Goal: Information Seeking & Learning: Learn about a topic

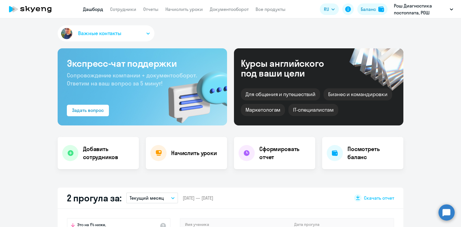
select select "30"
click at [126, 9] on link "Сотрудники" at bounding box center [123, 9] width 26 height 6
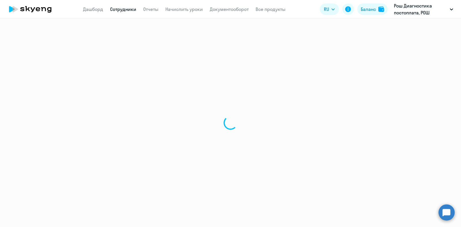
select select "30"
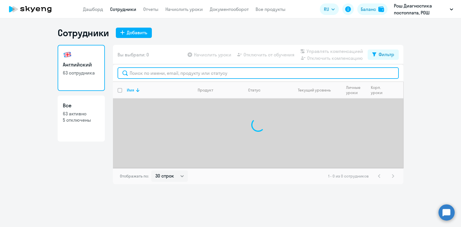
click at [184, 71] on input "text" at bounding box center [258, 73] width 281 height 12
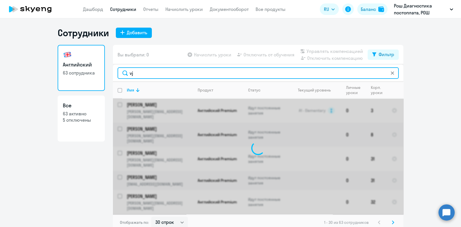
type input "v"
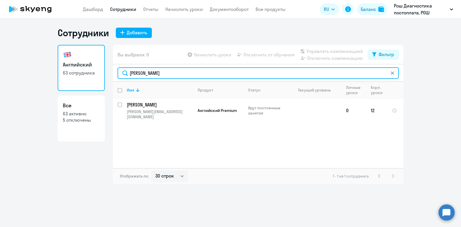
drag, startPoint x: 184, startPoint y: 75, endPoint x: 94, endPoint y: 78, distance: 90.8
click at [94, 78] on div "Английский 63 сотрудника Все 63 активно 5 отключены Вы выбрали: 0 Начислить уро…" at bounding box center [231, 114] width 346 height 139
drag, startPoint x: 159, startPoint y: 75, endPoint x: 112, endPoint y: 74, distance: 46.7
click at [112, 74] on div "Английский 63 сотрудника Все 63 активно 5 отключены Вы выбрали: 0 Начислить уро…" at bounding box center [231, 114] width 346 height 139
type input "грибоедова"
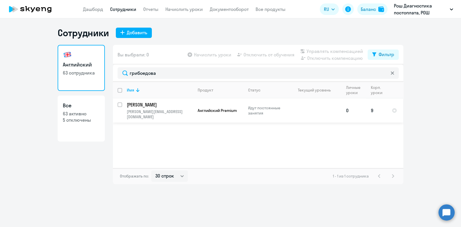
click at [158, 109] on td "[PERSON_NAME] [PERSON_NAME][EMAIL_ADDRESS][DOMAIN_NAME]" at bounding box center [157, 111] width 71 height 24
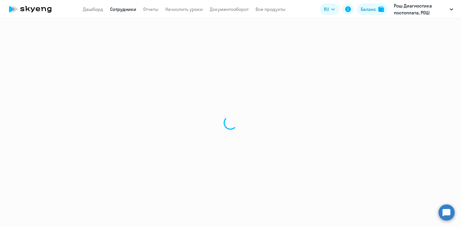
select select "english"
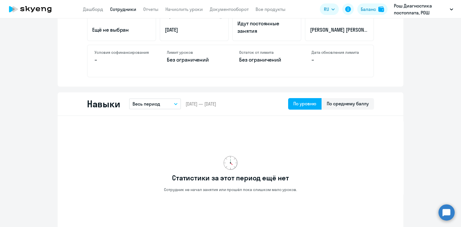
scroll to position [180, 0]
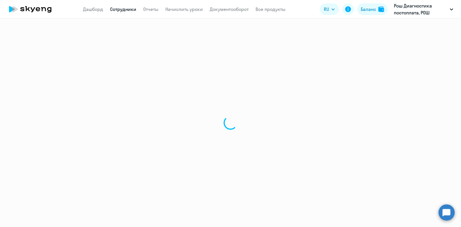
select select "30"
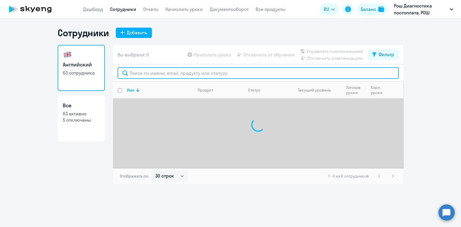
click at [140, 76] on input "text" at bounding box center [258, 73] width 281 height 12
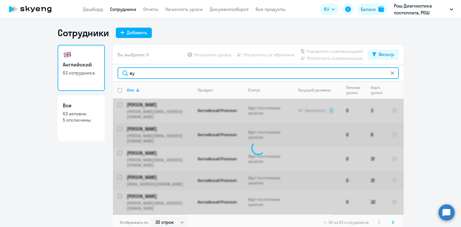
type input "в"
type input "l"
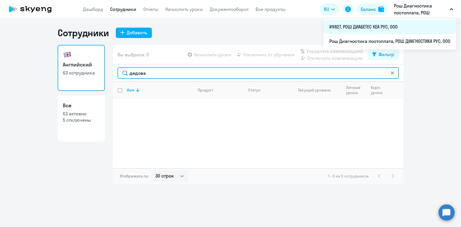
type input "дедова"
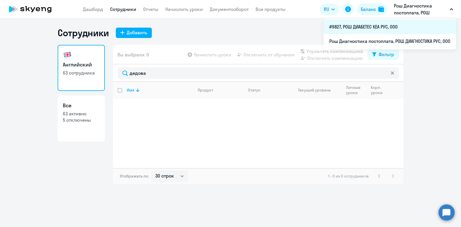
click at [387, 26] on li "#9827, РОШ ДИАБЕТЕС КЕА РУС, ООО" at bounding box center [390, 27] width 133 height 14
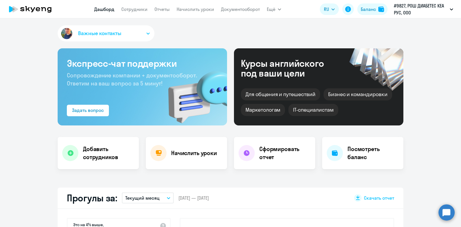
click at [140, 12] on app-menu-item-link "Сотрудники" at bounding box center [134, 9] width 26 height 7
click at [137, 9] on link "Сотрудники" at bounding box center [134, 9] width 26 height 6
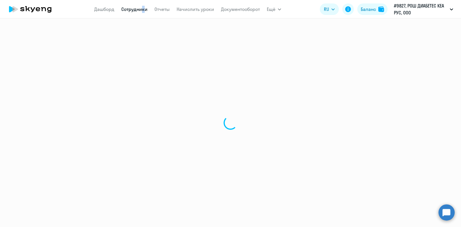
select select "30"
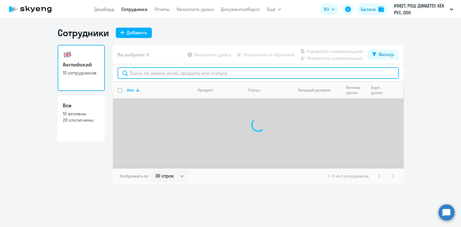
click at [169, 73] on input "text" at bounding box center [258, 73] width 281 height 12
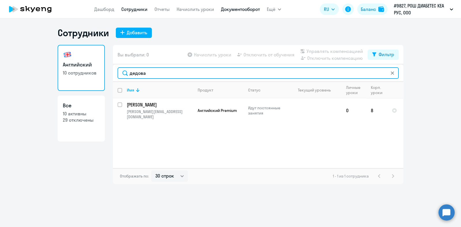
type input "дедова"
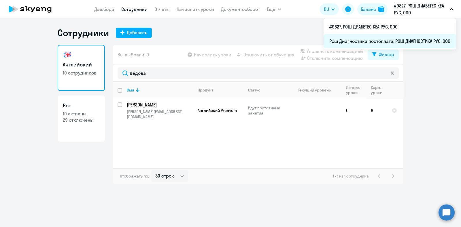
click at [378, 42] on li "Рош Диагностика постоплата, РОШ ДИАГНОСТИКА РУС, ООО" at bounding box center [390, 41] width 133 height 14
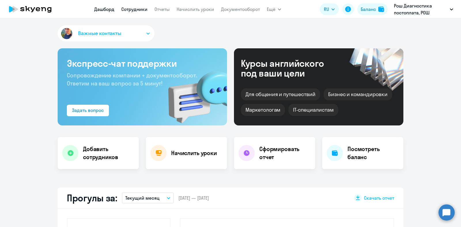
select select "30"
click at [130, 9] on link "Сотрудники" at bounding box center [134, 9] width 26 height 6
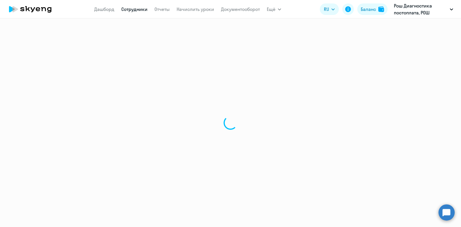
select select "30"
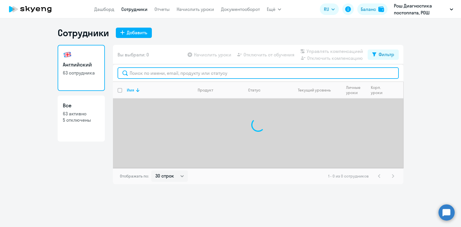
click at [179, 74] on input "text" at bounding box center [258, 73] width 281 height 12
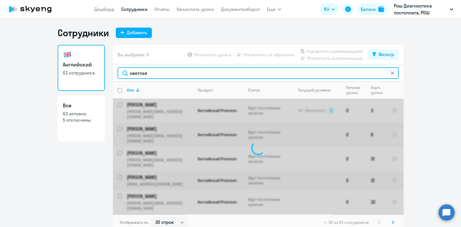
type input "светлая"
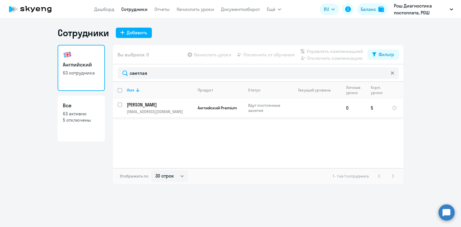
click at [148, 102] on p "[PERSON_NAME]" at bounding box center [159, 105] width 65 height 6
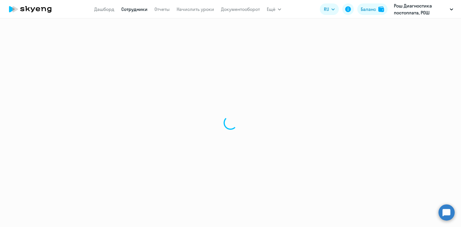
select select "english"
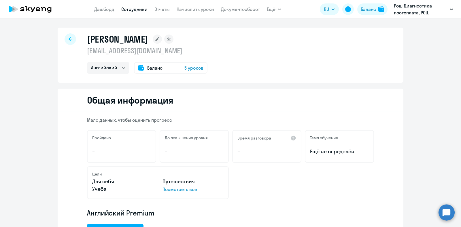
click at [69, 41] on icon at bounding box center [71, 39] width 4 height 4
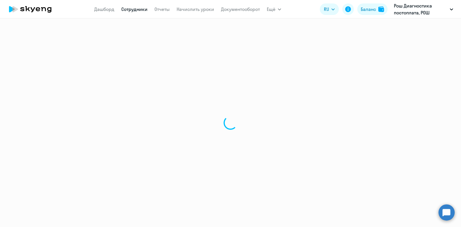
select select "30"
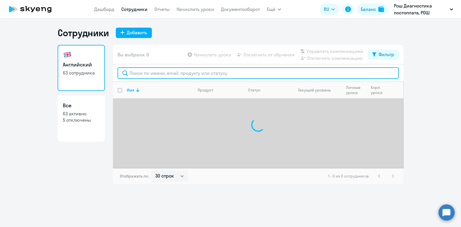
click at [199, 72] on input "text" at bounding box center [258, 73] width 281 height 12
type input "[PERSON_NAME]"
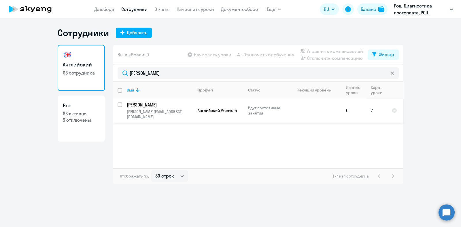
click at [156, 103] on p "[PERSON_NAME]" at bounding box center [159, 105] width 65 height 6
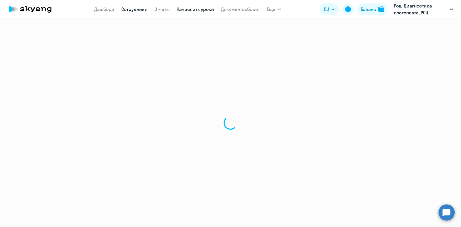
select select "english"
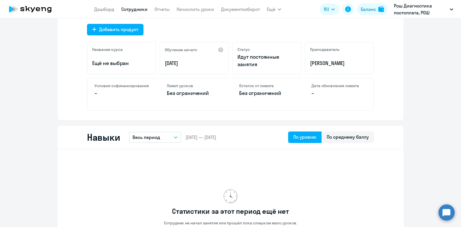
scroll to position [144, 0]
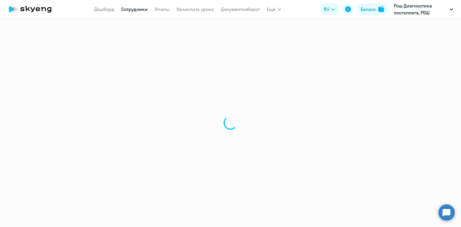
select select "30"
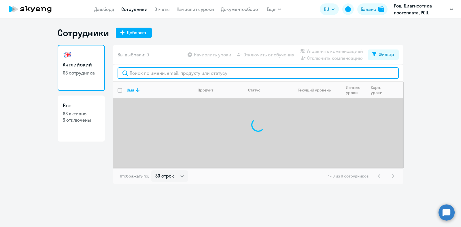
click at [176, 70] on input "text" at bounding box center [258, 73] width 281 height 12
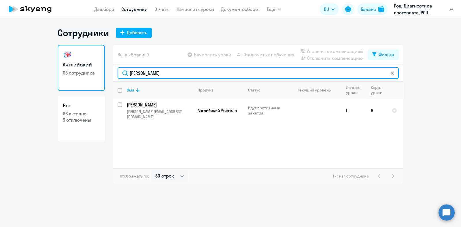
drag, startPoint x: 190, startPoint y: 73, endPoint x: 102, endPoint y: 73, distance: 87.3
click at [102, 73] on div "Английский 63 сотрудника Все 63 активно 5 отключены Вы выбрали: 0 Начислить уро…" at bounding box center [231, 114] width 346 height 139
type input "[PERSON_NAME]"
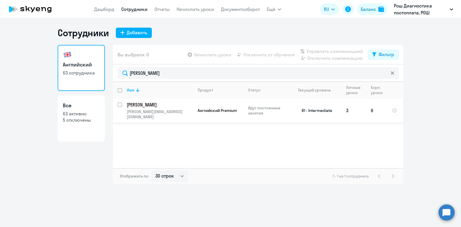
click at [165, 103] on p "[PERSON_NAME]" at bounding box center [159, 105] width 65 height 6
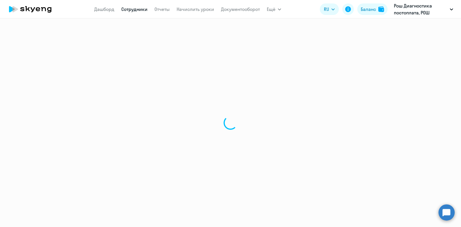
select select "english"
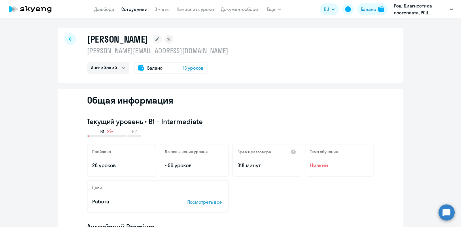
click at [65, 37] on div at bounding box center [71, 39] width 12 height 12
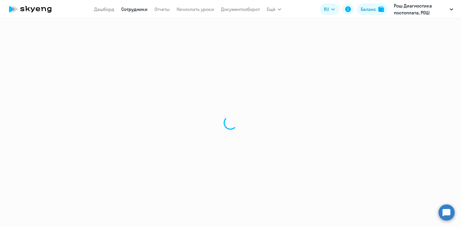
select select "30"
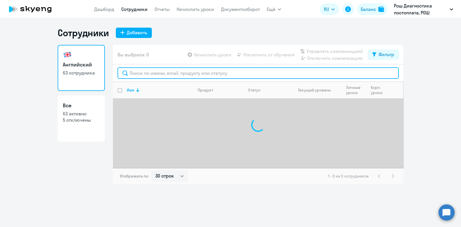
click at [160, 73] on input "text" at bounding box center [258, 73] width 281 height 12
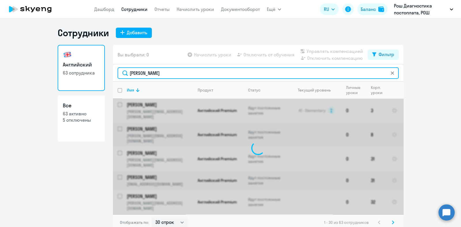
type input "[PERSON_NAME]"
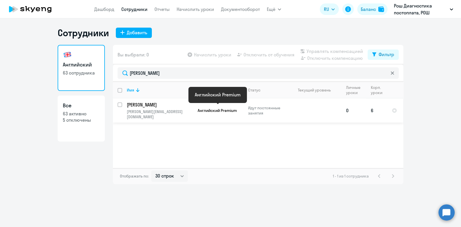
click at [207, 109] on span "Английский Premium" at bounding box center [217, 110] width 39 height 5
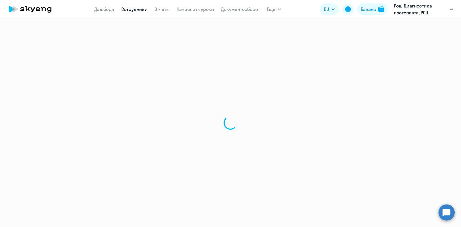
select select "english"
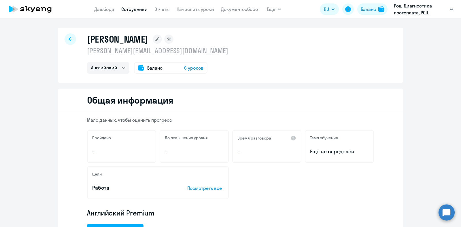
click at [69, 38] on icon at bounding box center [71, 39] width 4 height 4
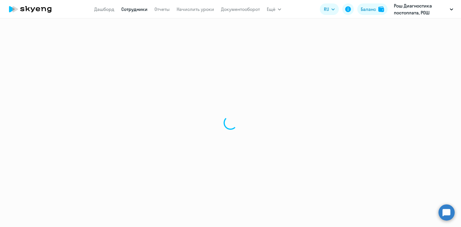
select select "30"
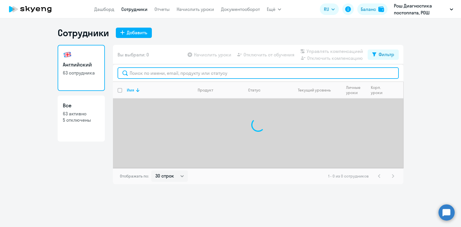
click at [156, 74] on input "text" at bounding box center [258, 73] width 281 height 12
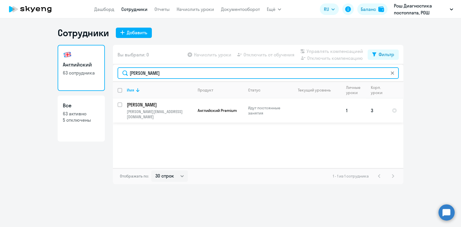
type input "[PERSON_NAME]"
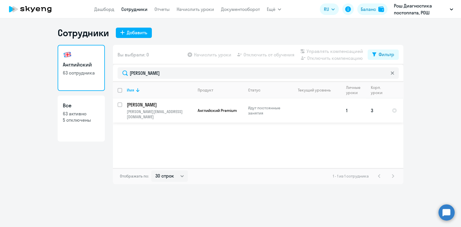
click at [165, 105] on p "[PERSON_NAME]" at bounding box center [159, 105] width 65 height 6
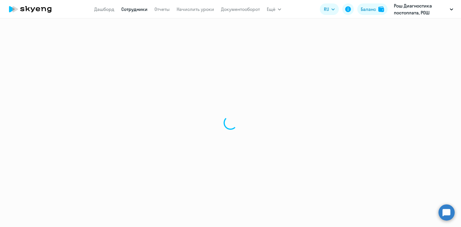
select select "english"
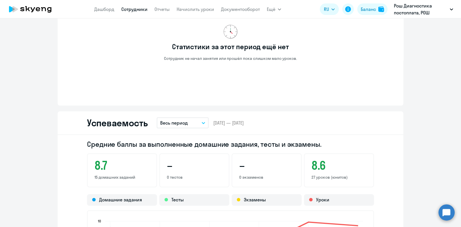
scroll to position [324, 0]
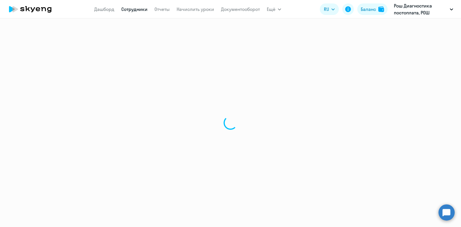
select select "30"
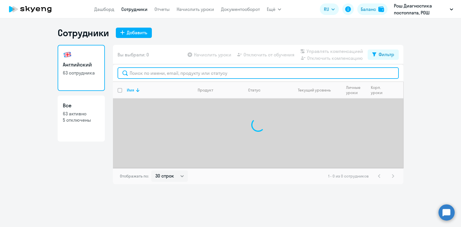
click at [178, 69] on input "text" at bounding box center [258, 73] width 281 height 12
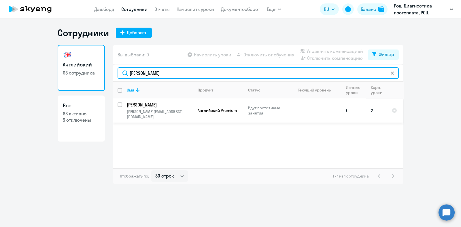
type input "[PERSON_NAME]"
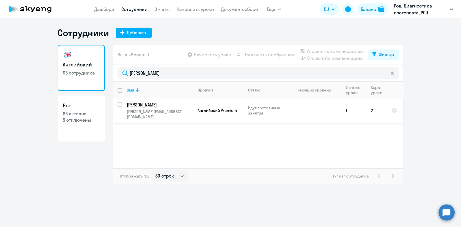
click at [180, 107] on p "[PERSON_NAME]" at bounding box center [159, 105] width 65 height 6
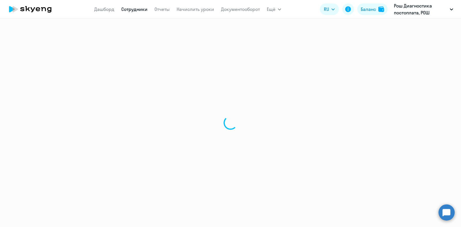
select select "english"
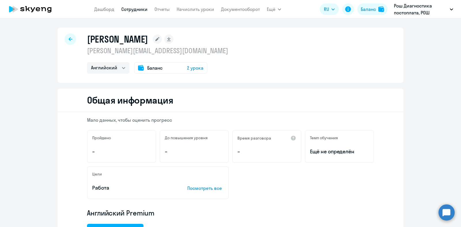
click at [69, 39] on icon at bounding box center [71, 39] width 4 height 4
select select "30"
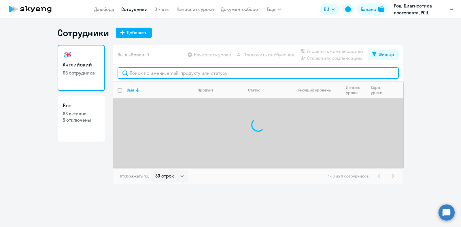
click at [185, 74] on input "text" at bounding box center [258, 73] width 281 height 12
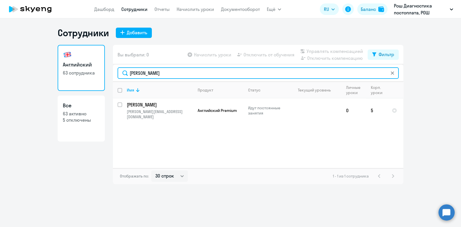
drag, startPoint x: 159, startPoint y: 74, endPoint x: 87, endPoint y: 74, distance: 72.1
click at [87, 74] on div "Английский 63 сотрудника Все 63 активно 5 отключены Вы выбрали: 0 Начислить уро…" at bounding box center [231, 114] width 346 height 139
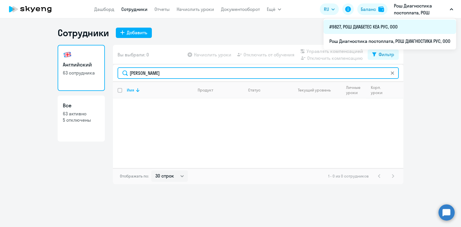
type input "[PERSON_NAME]"
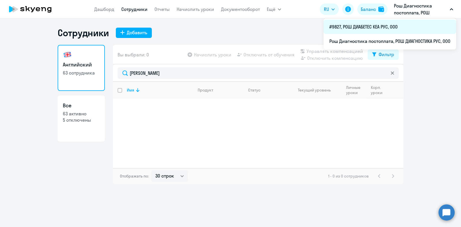
click at [392, 25] on li "#9827, РОШ ДИАБЕТЕС КЕА РУС, ООО" at bounding box center [390, 27] width 133 height 14
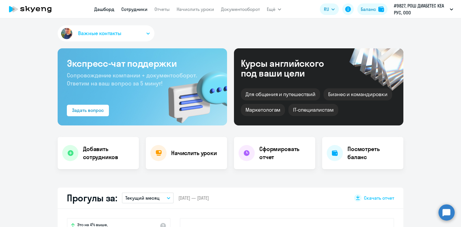
click at [128, 11] on link "Сотрудники" at bounding box center [134, 9] width 26 height 6
select select "30"
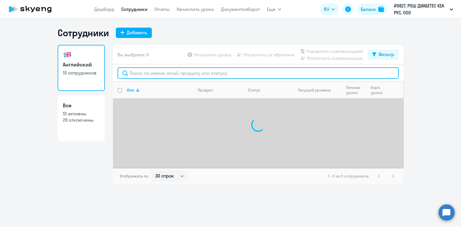
click at [153, 73] on input "text" at bounding box center [258, 73] width 281 height 12
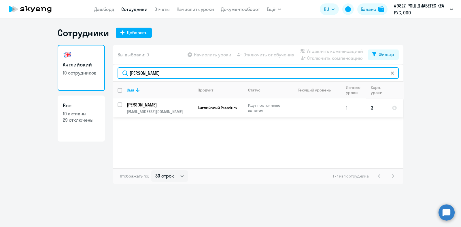
type input "[PERSON_NAME]"
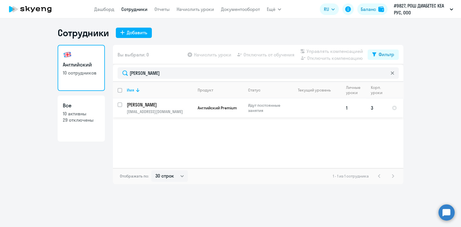
click at [159, 104] on p "[PERSON_NAME]" at bounding box center [159, 105] width 65 height 6
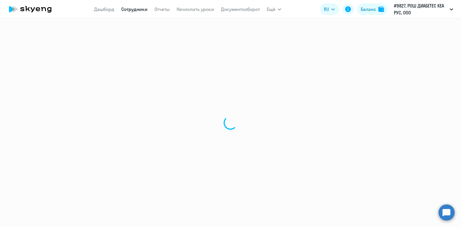
select select "english"
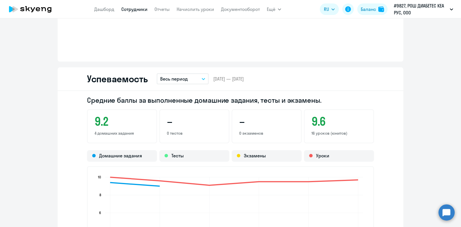
scroll to position [396, 0]
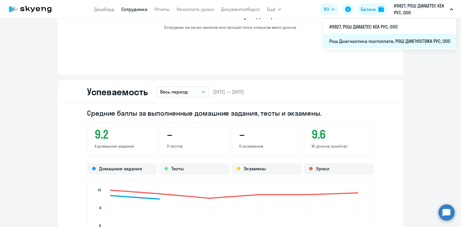
click at [398, 44] on li "Рош Диагностика постоплата, РОШ ДИАГНОСТИКА РУС, ООО" at bounding box center [390, 41] width 133 height 14
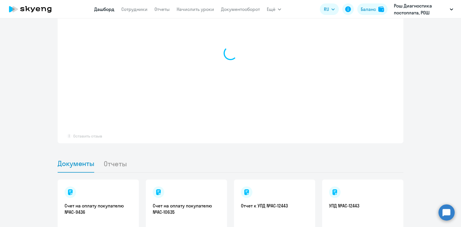
select select "30"
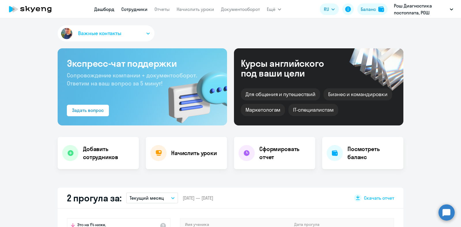
click at [140, 8] on link "Сотрудники" at bounding box center [134, 9] width 26 height 6
select select "30"
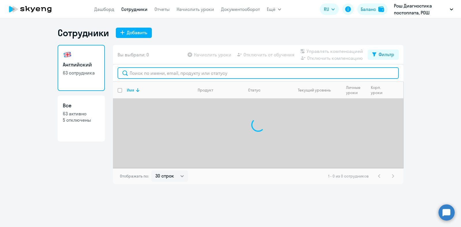
click at [157, 69] on input "text" at bounding box center [258, 73] width 281 height 12
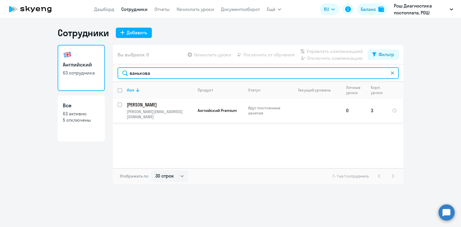
type input "ванькова"
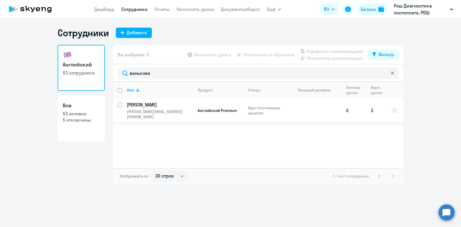
click at [152, 107] on p "[PERSON_NAME]" at bounding box center [159, 105] width 65 height 6
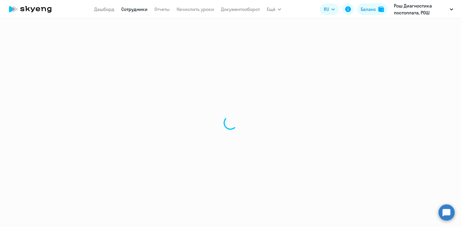
select select "english"
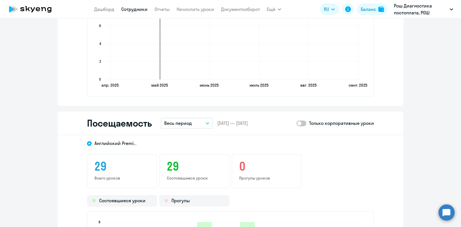
scroll to position [504, 0]
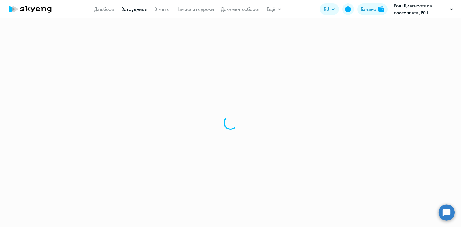
select select "30"
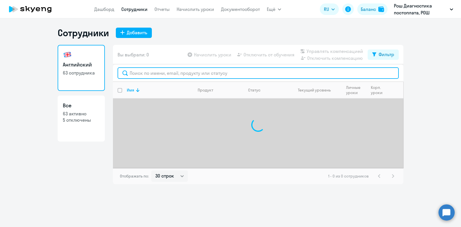
click at [189, 72] on input "text" at bounding box center [258, 73] width 281 height 12
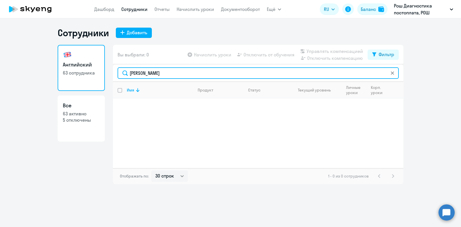
click at [166, 74] on input "[PERSON_NAME]" at bounding box center [258, 73] width 281 height 12
click at [149, 72] on input "[PERSON_NAME]" at bounding box center [258, 73] width 281 height 12
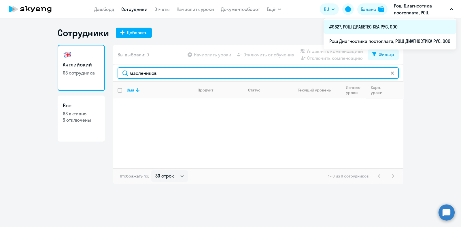
type input "маслеников"
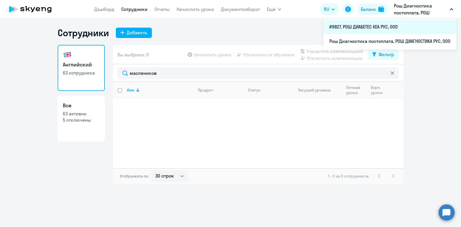
click at [369, 31] on li "#9827, РОШ ДИАБЕТЕС КЕА РУС, ООО" at bounding box center [390, 27] width 133 height 14
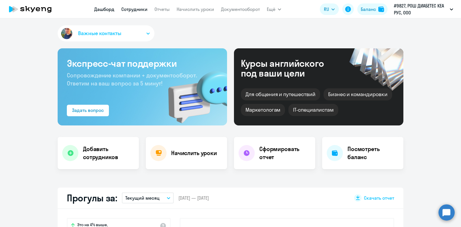
click at [135, 8] on link "Сотрудники" at bounding box center [134, 9] width 26 height 6
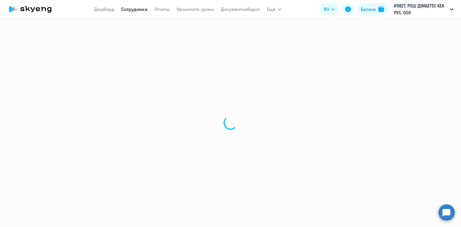
select select "30"
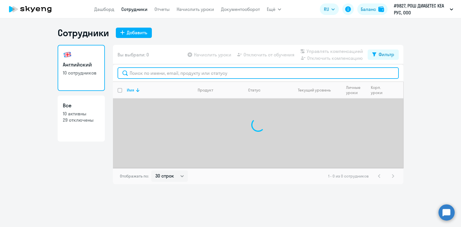
click at [173, 75] on input "text" at bounding box center [258, 73] width 281 height 12
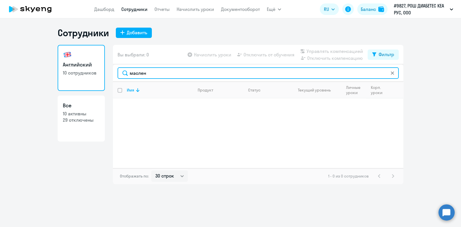
type input "маслен"
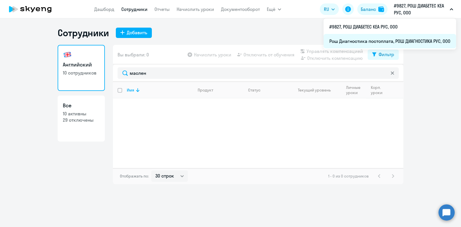
click at [383, 36] on li "Рош Диагностика постоплата, РОШ ДИАГНОСТИКА РУС, ООО" at bounding box center [390, 41] width 133 height 14
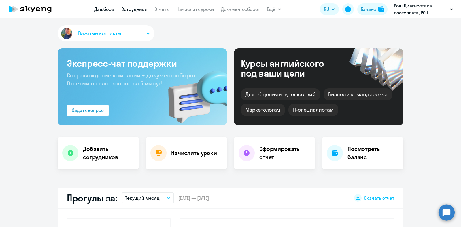
select select "30"
click at [126, 9] on link "Сотрудники" at bounding box center [134, 9] width 26 height 6
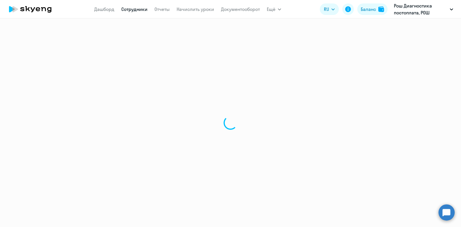
select select "30"
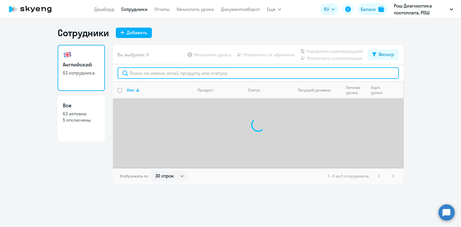
click at [209, 76] on input "text" at bounding box center [258, 73] width 281 height 12
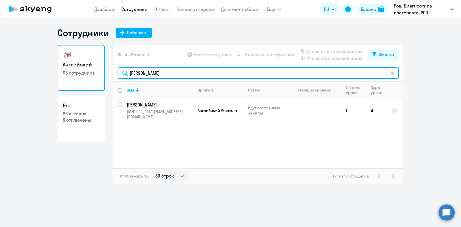
type input "[PERSON_NAME]"
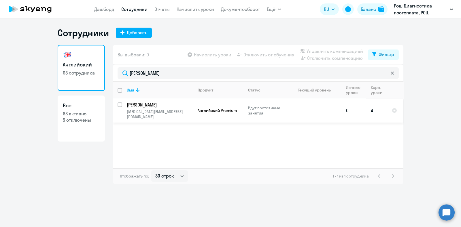
click at [162, 101] on td "[PERSON_NAME] [MEDICAL_DATA][PERSON_NAME][EMAIL_ADDRESS][DOMAIN_NAME]" at bounding box center [157, 111] width 71 height 24
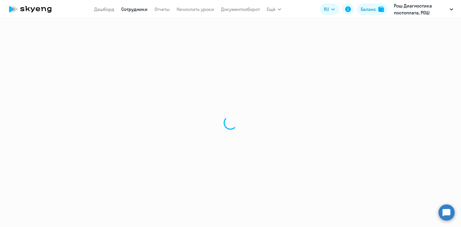
select select "english"
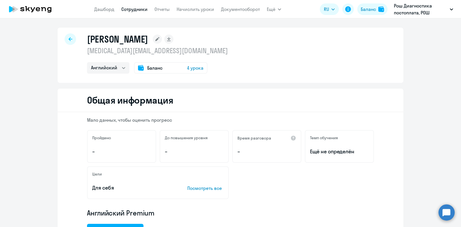
click at [69, 38] on icon at bounding box center [71, 39] width 4 height 4
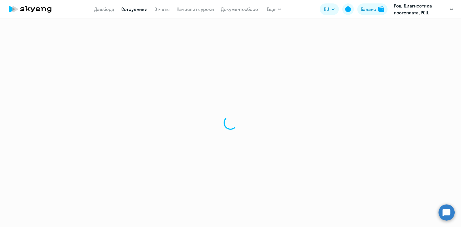
select select "30"
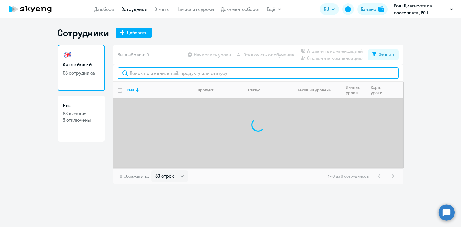
click at [215, 74] on input "text" at bounding box center [258, 73] width 281 height 12
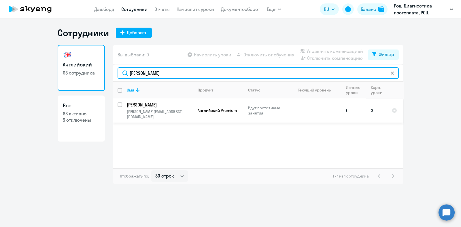
type input "[PERSON_NAME]"
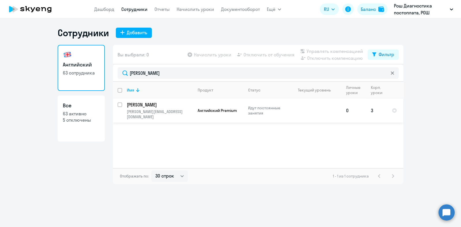
click at [148, 107] on p "[PERSON_NAME]" at bounding box center [159, 105] width 65 height 6
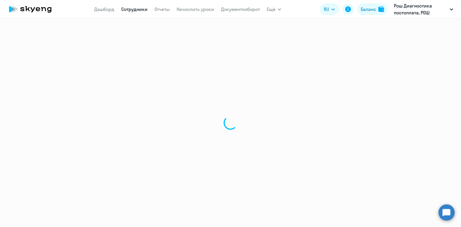
select select "english"
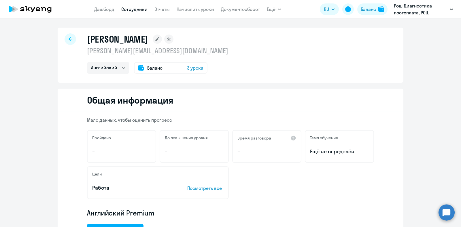
click at [69, 40] on icon at bounding box center [71, 39] width 4 height 4
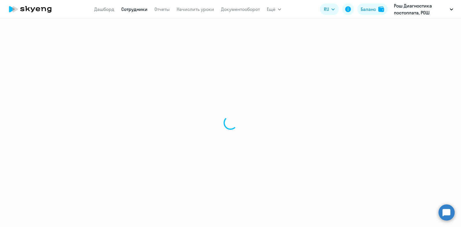
select select "30"
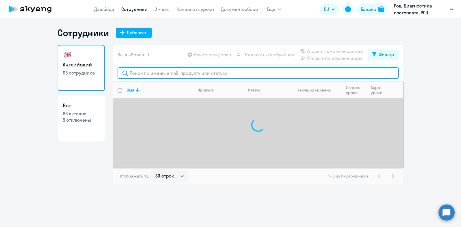
click at [156, 73] on input "text" at bounding box center [258, 73] width 281 height 12
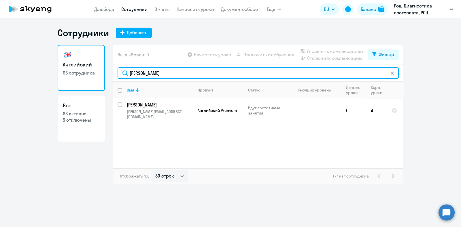
drag, startPoint x: 157, startPoint y: 73, endPoint x: 97, endPoint y: 69, distance: 59.5
click at [97, 69] on div "Английский 63 сотрудника Все 63 активно 5 отключены Вы выбрали: 0 Начислить уро…" at bounding box center [231, 114] width 346 height 139
type input "[PERSON_NAME]"
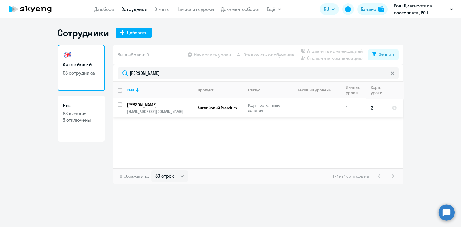
click at [151, 108] on p "[PERSON_NAME]" at bounding box center [159, 105] width 65 height 6
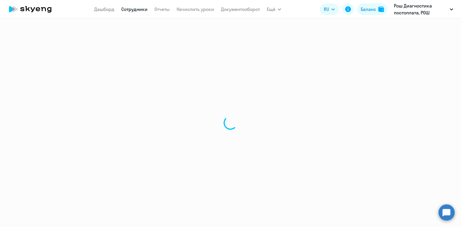
select select "english"
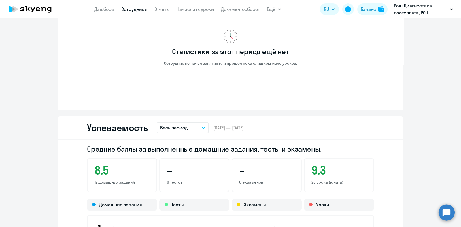
scroll to position [180, 0]
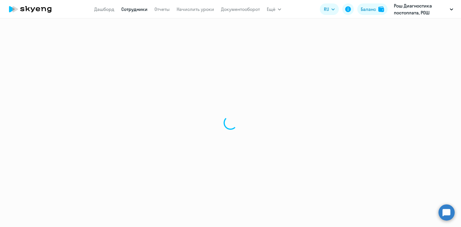
select select "30"
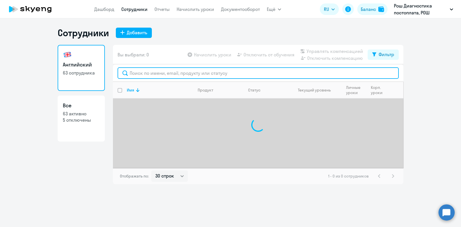
click at [170, 72] on input "text" at bounding box center [258, 73] width 281 height 12
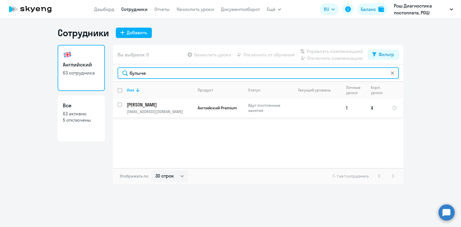
type input "булыче"
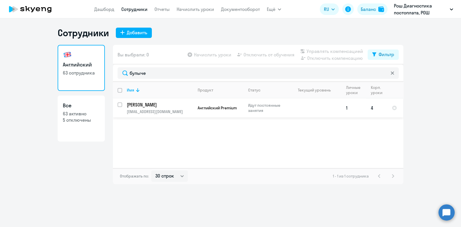
click at [172, 107] on p "[PERSON_NAME]" at bounding box center [159, 105] width 65 height 6
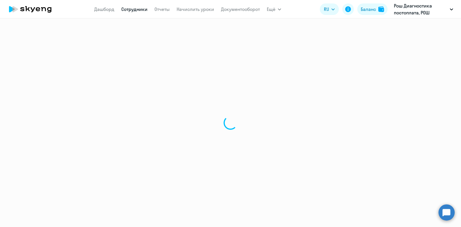
select select "english"
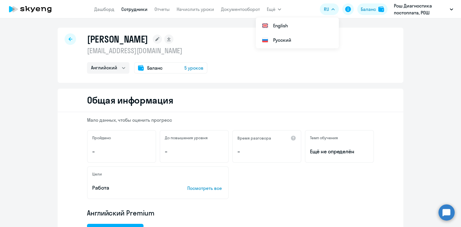
click at [65, 37] on div at bounding box center [71, 39] width 12 height 12
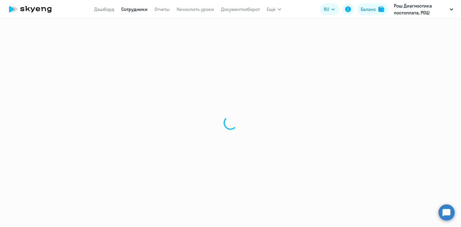
select select "30"
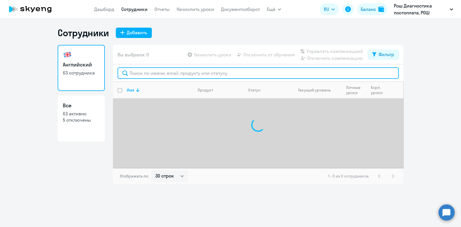
click at [173, 69] on input "text" at bounding box center [258, 73] width 281 height 12
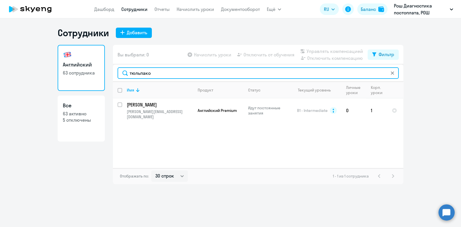
type input "тюльпако"
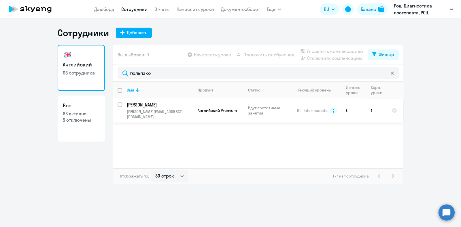
click at [188, 113] on p "[PERSON_NAME][EMAIL_ADDRESS][DOMAIN_NAME]" at bounding box center [160, 114] width 66 height 10
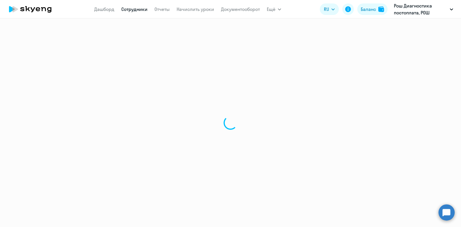
select select "english"
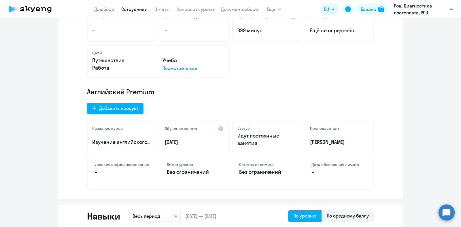
scroll to position [36, 0]
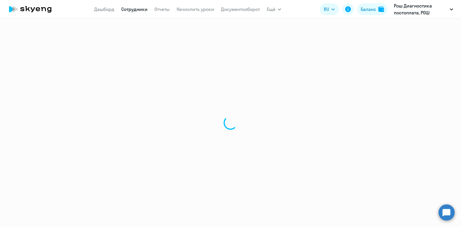
select select "30"
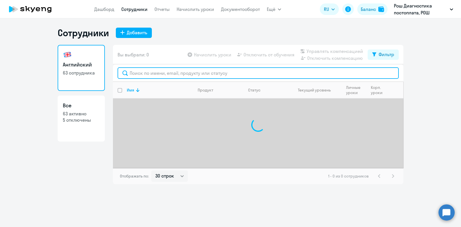
click at [148, 72] on input "text" at bounding box center [258, 73] width 281 height 12
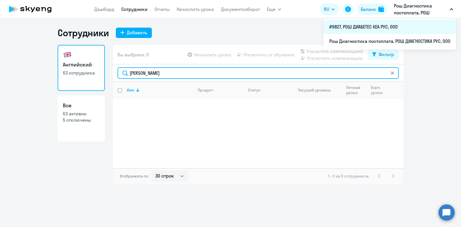
type input "[PERSON_NAME]"
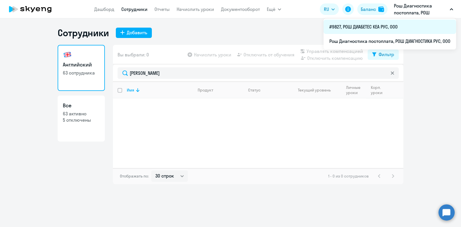
click at [393, 28] on li "#9827, РОШ ДИАБЕТЕС КЕА РУС, ООО" at bounding box center [390, 27] width 133 height 14
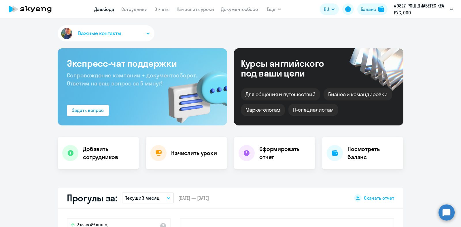
select select "30"
click at [134, 6] on app-menu-item-link "Сотрудники" at bounding box center [134, 9] width 26 height 7
click at [134, 9] on link "Сотрудники" at bounding box center [134, 9] width 26 height 6
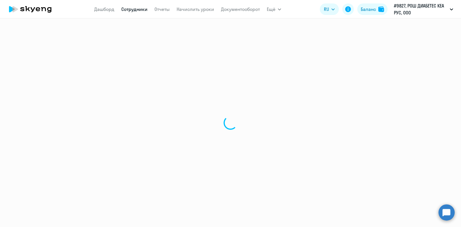
select select "30"
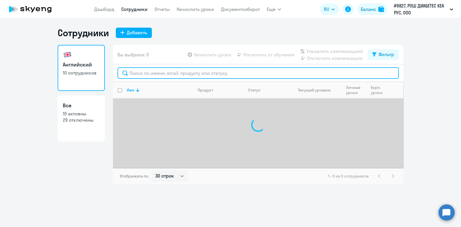
click at [164, 76] on input "text" at bounding box center [258, 73] width 281 height 12
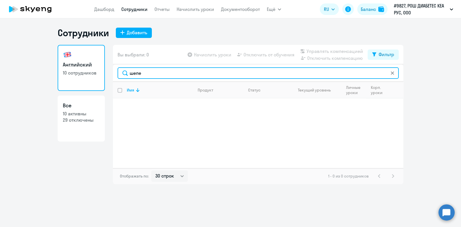
drag, startPoint x: 160, startPoint y: 74, endPoint x: 84, endPoint y: 70, distance: 76.2
click at [84, 70] on div "Английский 10 сотрудников Все 10 активны 29 отключены Вы выбрали: 0 Начислить у…" at bounding box center [231, 114] width 346 height 139
paste input "Schepelina [PERSON_NAME]"
drag, startPoint x: 186, startPoint y: 74, endPoint x: 152, endPoint y: 73, distance: 33.7
click at [152, 73] on input "Schepelina [PERSON_NAME]" at bounding box center [258, 73] width 281 height 12
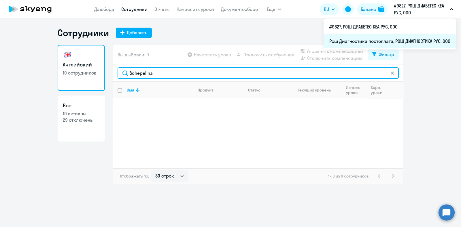
type input "Schepelina"
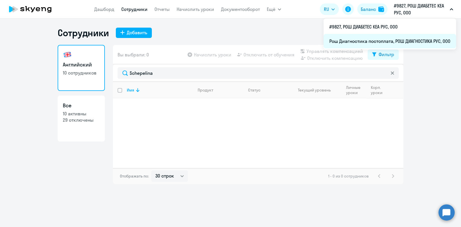
click at [386, 43] on li "Рош Диагностика постоплата, РОШ ДИАГНОСТИКА РУС, ООО" at bounding box center [390, 41] width 133 height 14
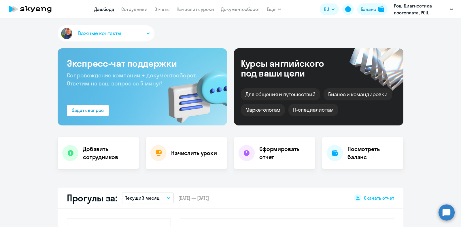
select select "30"
click at [136, 9] on link "Сотрудники" at bounding box center [134, 9] width 26 height 6
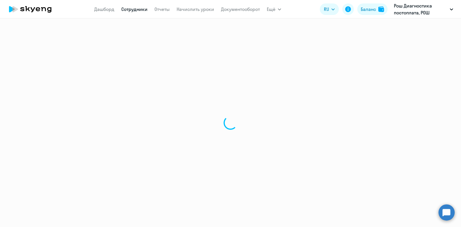
select select "30"
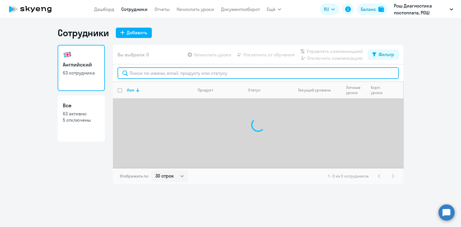
click at [170, 74] on input "text" at bounding box center [258, 73] width 281 height 12
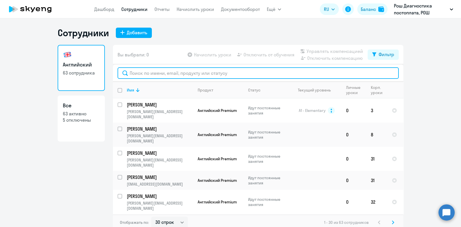
paste input "Schepelina [PERSON_NAME]"
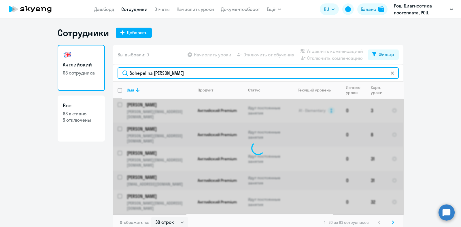
drag, startPoint x: 196, startPoint y: 73, endPoint x: 150, endPoint y: 73, distance: 46.1
click at [150, 73] on input "Schepelina [PERSON_NAME]" at bounding box center [258, 73] width 281 height 12
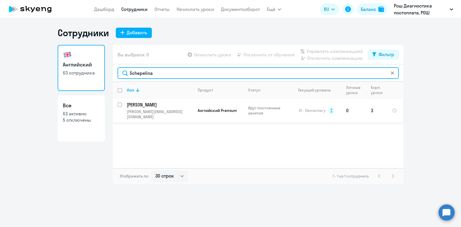
type input "Schepelina"
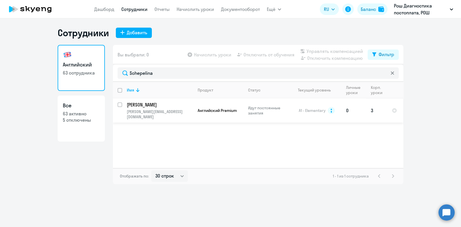
click at [161, 107] on p "[PERSON_NAME]" at bounding box center [159, 105] width 65 height 6
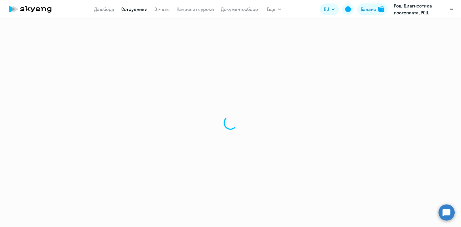
select select "english"
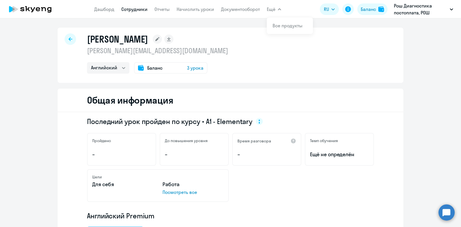
click at [64, 34] on div "[PERSON_NAME] [PERSON_NAME][EMAIL_ADDRESS][DOMAIN_NAME] Английский Баланс 3 уро…" at bounding box center [231, 55] width 346 height 55
click at [65, 37] on div at bounding box center [71, 39] width 12 height 12
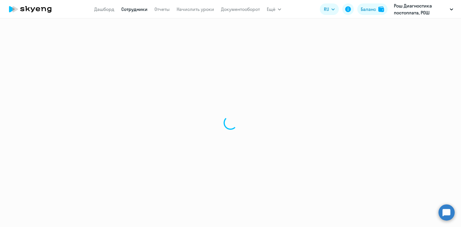
select select "30"
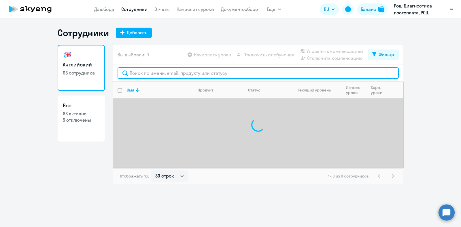
click at [166, 72] on input "text" at bounding box center [258, 73] width 281 height 12
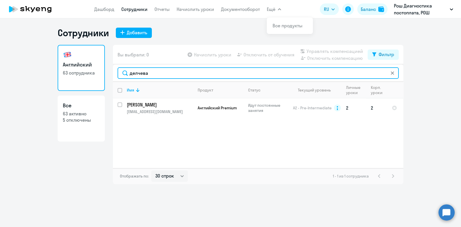
type input "делчева"
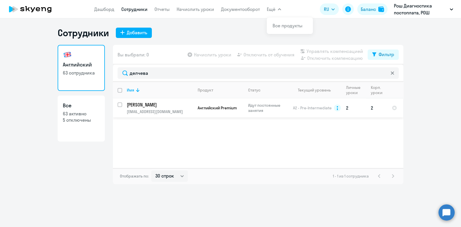
click at [157, 109] on td "[PERSON_NAME] [PERSON_NAME][EMAIL_ADDRESS][DOMAIN_NAME]" at bounding box center [157, 108] width 71 height 19
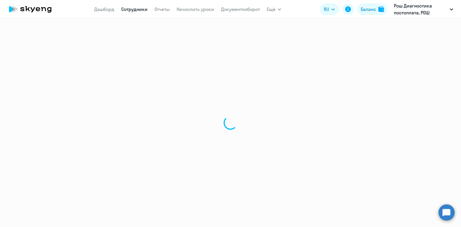
select select "english"
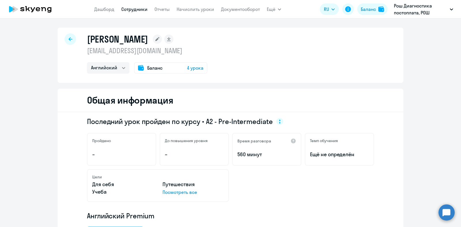
click at [71, 39] on div at bounding box center [71, 39] width 12 height 12
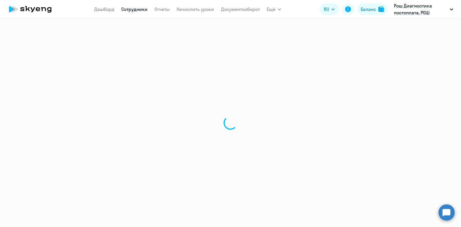
select select "30"
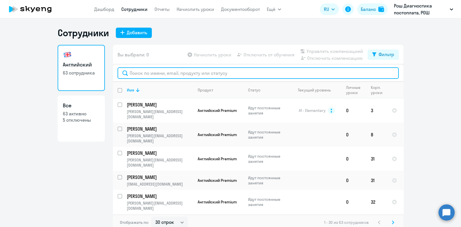
click at [228, 75] on input "text" at bounding box center [258, 73] width 281 height 12
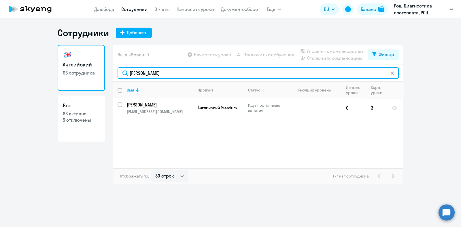
drag, startPoint x: 162, startPoint y: 73, endPoint x: 97, endPoint y: 71, distance: 65.4
click at [97, 71] on div "Английский 63 сотрудника Все 63 активно 5 отключены Вы выбрали: 0 Начислить уро…" at bounding box center [231, 114] width 346 height 139
type input "[PERSON_NAME]"
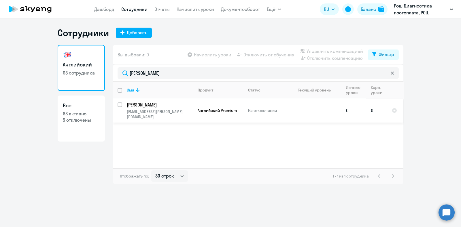
click at [161, 107] on p "[PERSON_NAME]" at bounding box center [159, 105] width 65 height 6
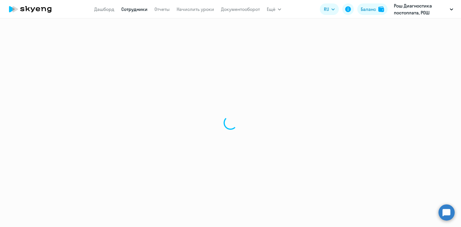
select select "english"
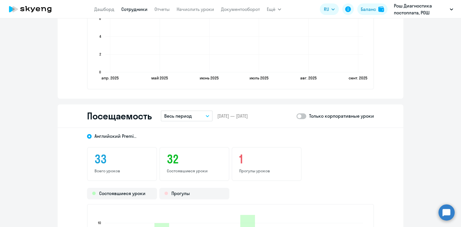
scroll to position [576, 0]
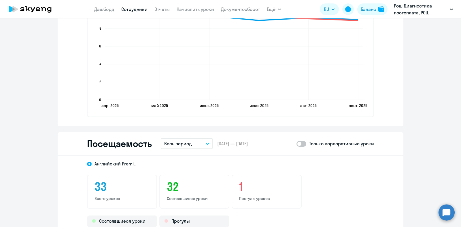
click at [299, 142] on span at bounding box center [302, 144] width 10 height 6
click at [297, 144] on input "checkbox" at bounding box center [296, 144] width 0 height 0
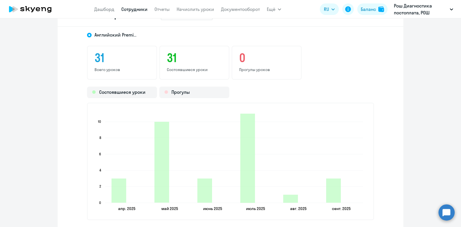
scroll to position [684, 0]
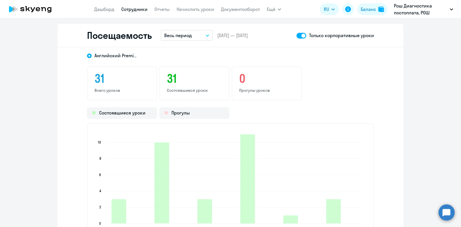
click at [302, 36] on span at bounding box center [302, 36] width 10 height 6
click at [297, 36] on input "checkbox" at bounding box center [296, 35] width 0 height 0
click at [301, 36] on span at bounding box center [302, 36] width 10 height 6
click at [297, 36] on input "checkbox" at bounding box center [296, 35] width 0 height 0
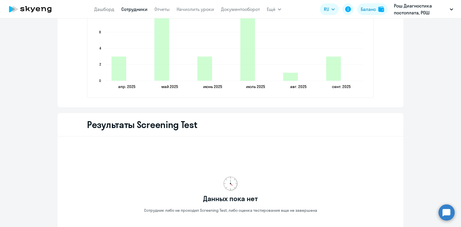
scroll to position [829, 0]
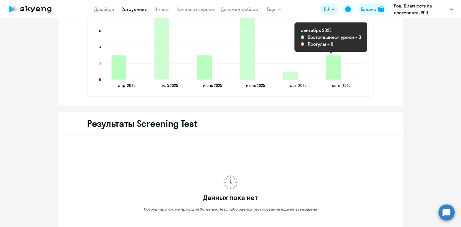
click at [333, 71] on icon "2025-09-08T21:00:00.000Z Состоявшиеся уроки 3" at bounding box center [333, 67] width 15 height 24
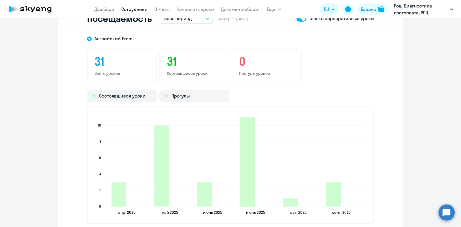
scroll to position [648, 0]
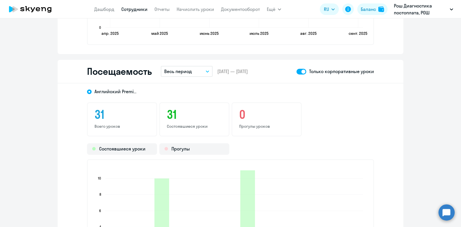
click at [300, 71] on span at bounding box center [302, 72] width 10 height 6
click at [297, 71] on input "checkbox" at bounding box center [296, 71] width 0 height 0
checkbox input "false"
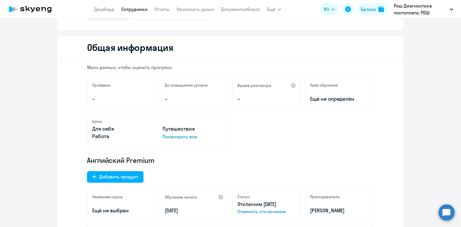
scroll to position [0, 0]
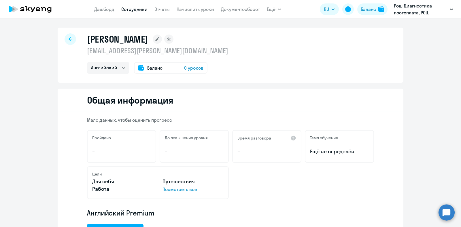
click at [70, 40] on div at bounding box center [71, 39] width 12 height 12
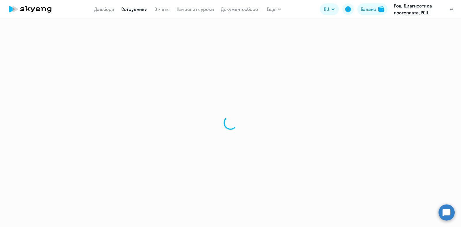
select select "30"
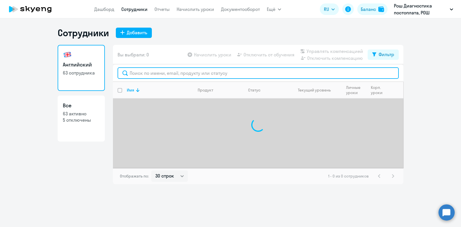
click at [174, 74] on input "text" at bounding box center [258, 73] width 281 height 12
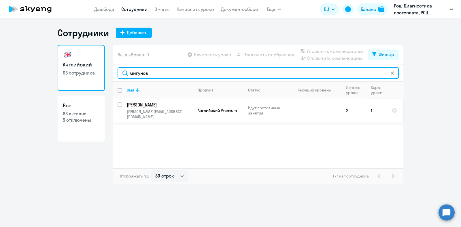
type input "мигунов"
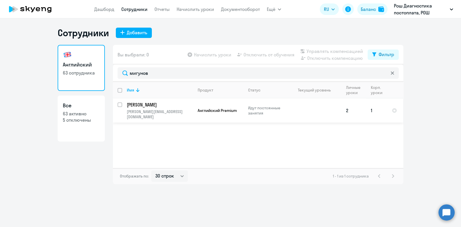
click at [169, 105] on p "[PERSON_NAME]" at bounding box center [159, 105] width 65 height 6
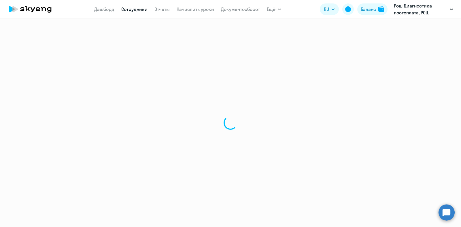
select select "english"
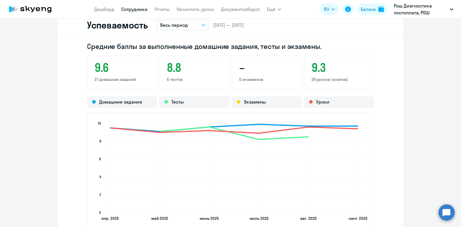
scroll to position [432, 0]
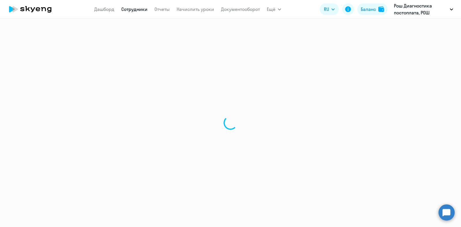
select select "30"
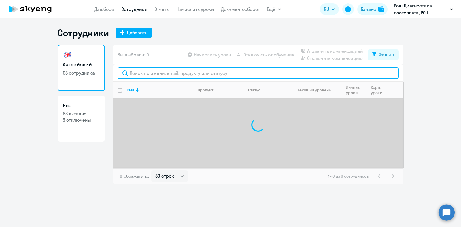
click at [176, 76] on input "text" at bounding box center [258, 73] width 281 height 12
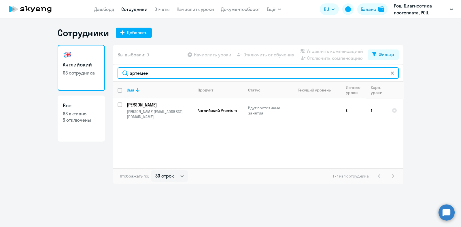
type input "артемен"
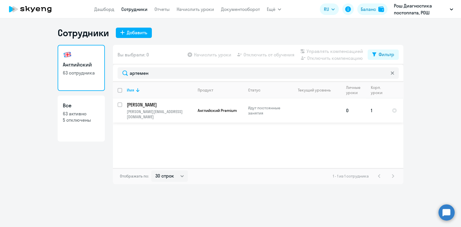
click at [147, 105] on p "[PERSON_NAME]" at bounding box center [159, 105] width 65 height 6
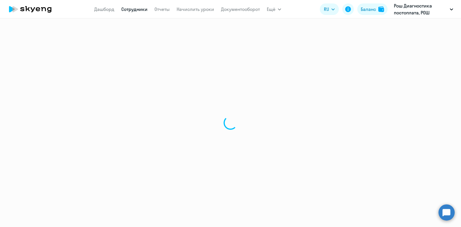
select select "english"
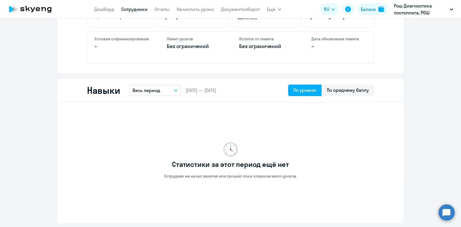
scroll to position [108, 0]
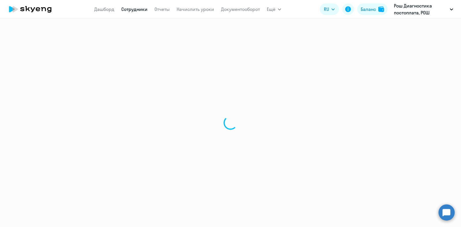
select select "30"
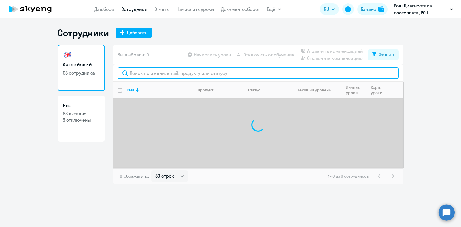
click at [180, 73] on input "text" at bounding box center [258, 73] width 281 height 12
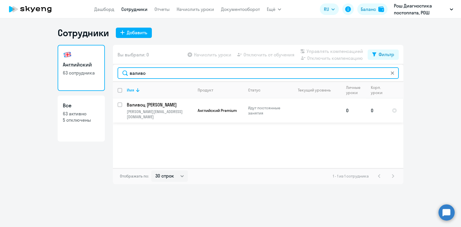
type input "валиво"
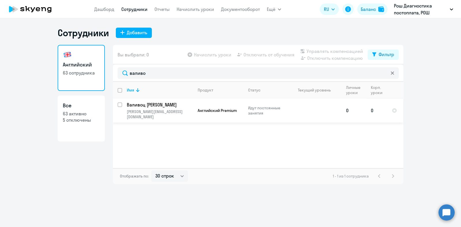
click at [155, 109] on td "Валивоц Вадим Валерьевич [EMAIL_ADDRESS][DOMAIN_NAME]" at bounding box center [157, 111] width 71 height 24
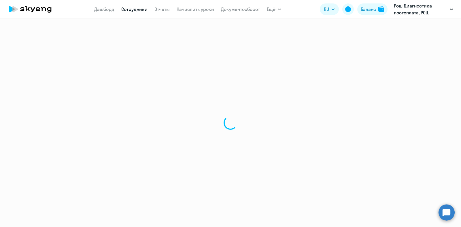
select select "english"
select select "30"
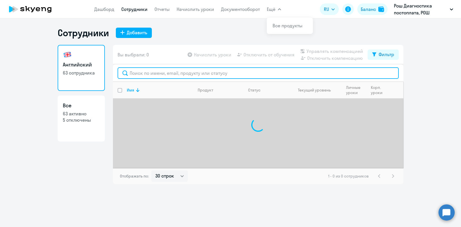
click at [169, 68] on input "text" at bounding box center [258, 73] width 281 height 12
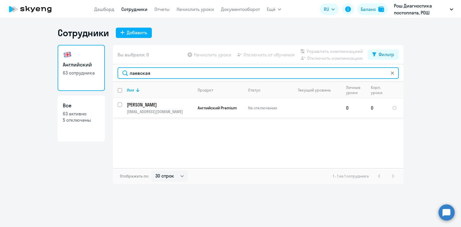
type input "лаевская"
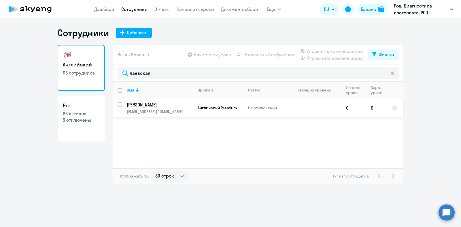
click at [166, 102] on p "[PERSON_NAME]" at bounding box center [159, 105] width 65 height 6
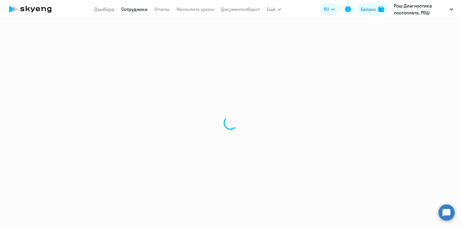
select select "english"
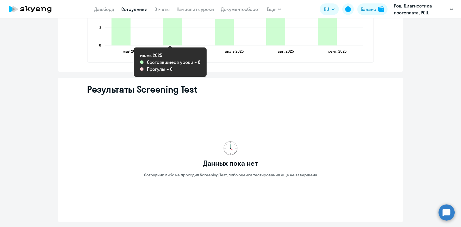
scroll to position [719, 0]
